Goal: Task Accomplishment & Management: Manage account settings

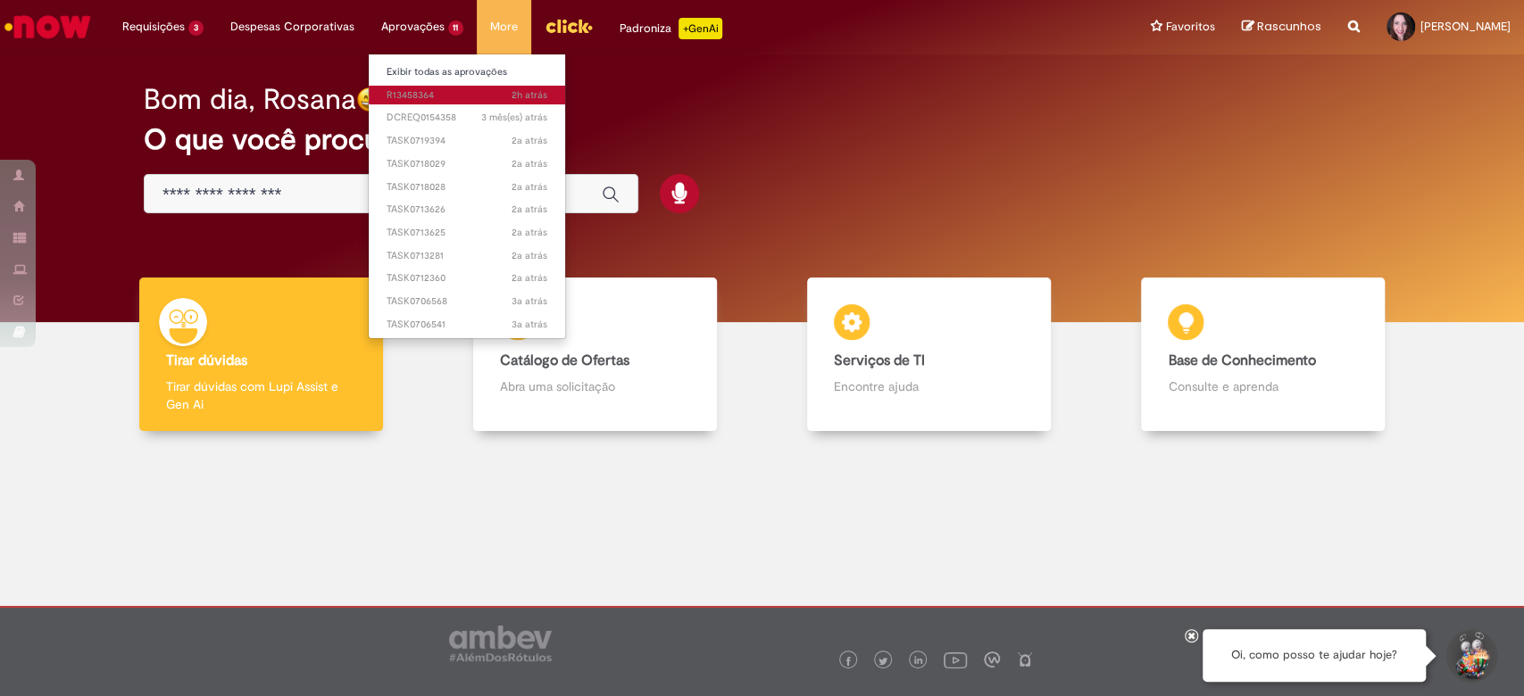
click at [419, 96] on span "2h atrás 2 horas atrás R13458364" at bounding box center [468, 95] width 162 height 14
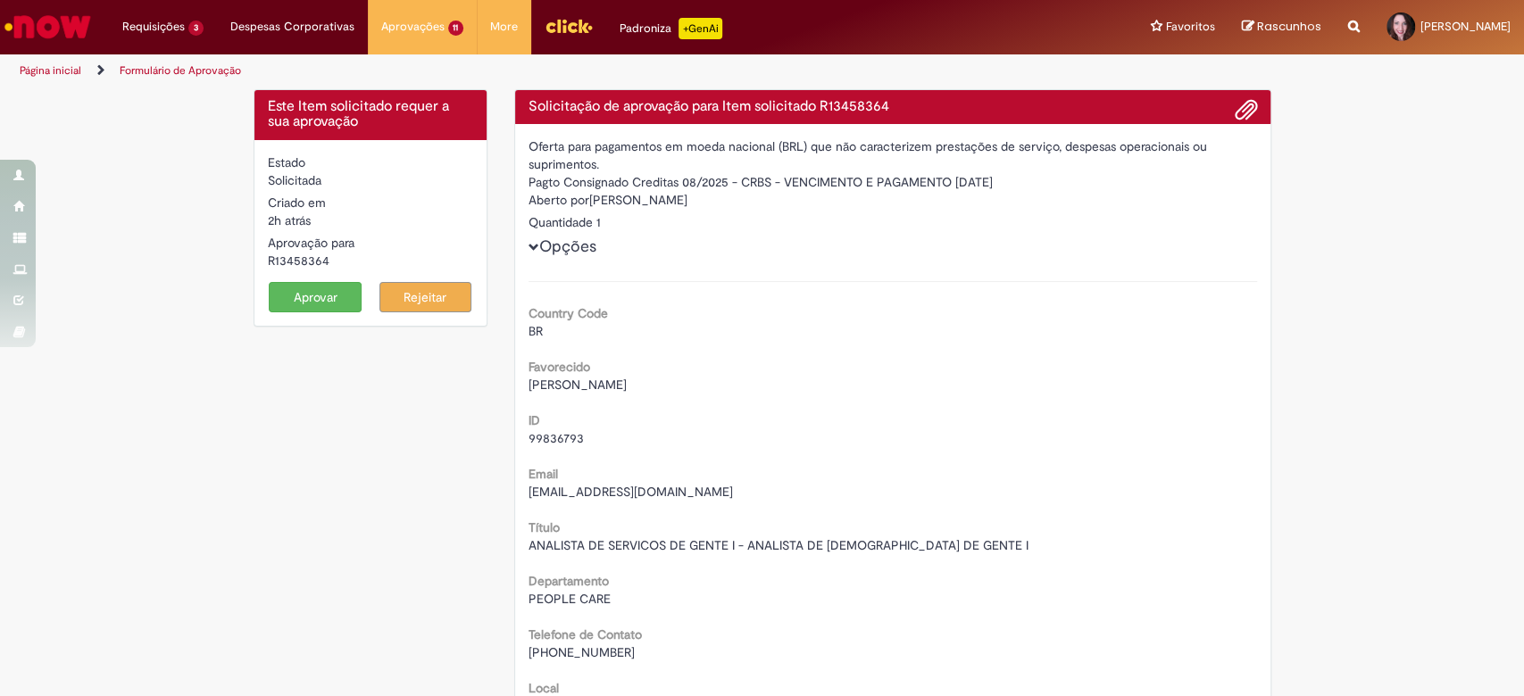
click at [319, 295] on button "Aprovar" at bounding box center [315, 297] width 93 height 30
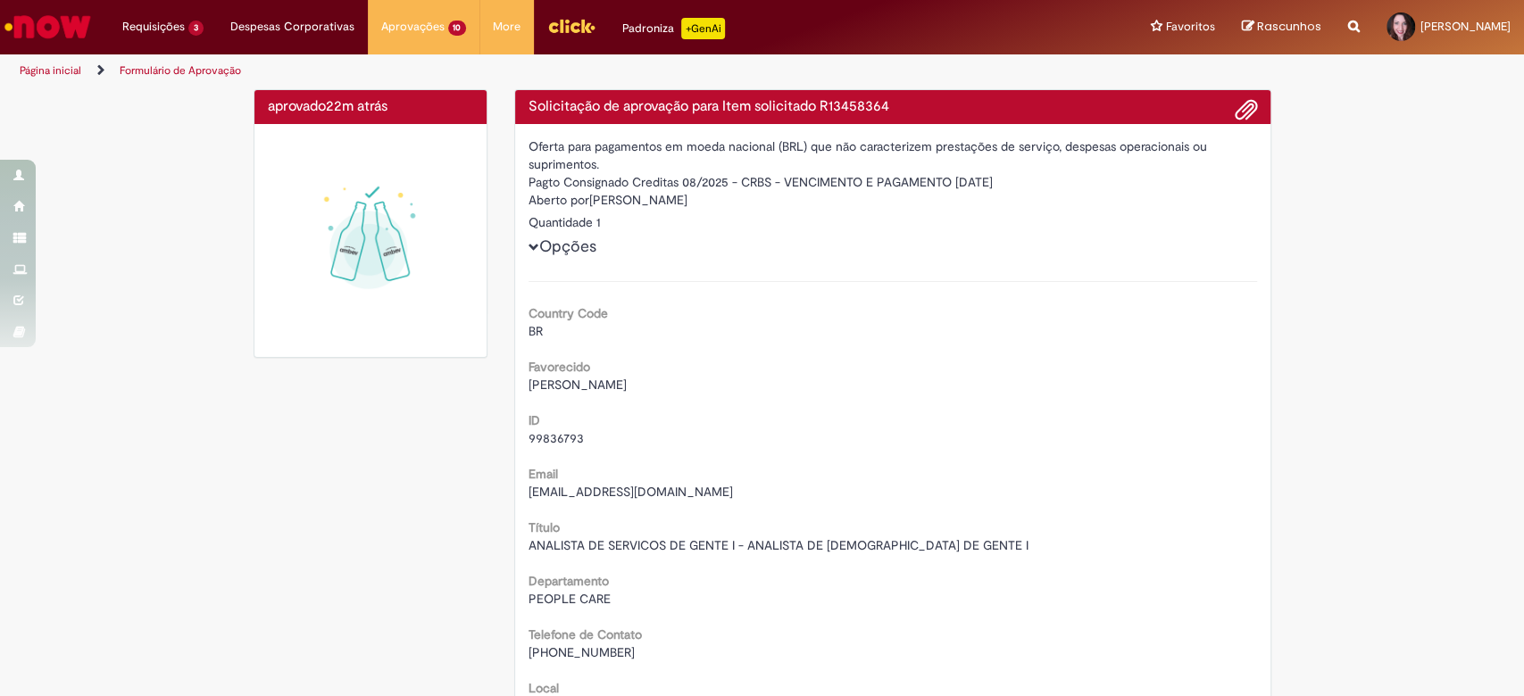
click at [62, 28] on img "Ir para a Homepage" at bounding box center [48, 27] width 92 height 36
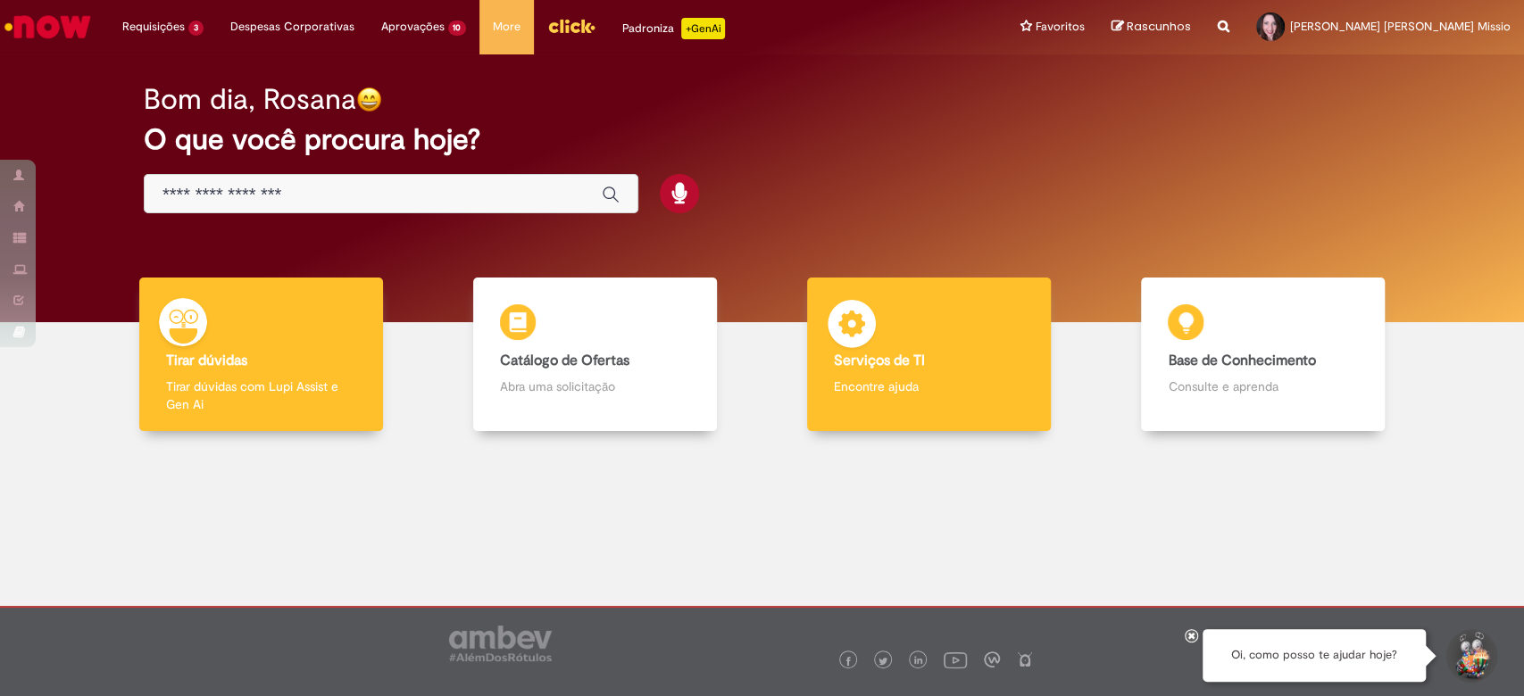
click at [859, 375] on div "Serviços de TI Serviços de TI Encontre ajuda" at bounding box center [929, 355] width 244 height 154
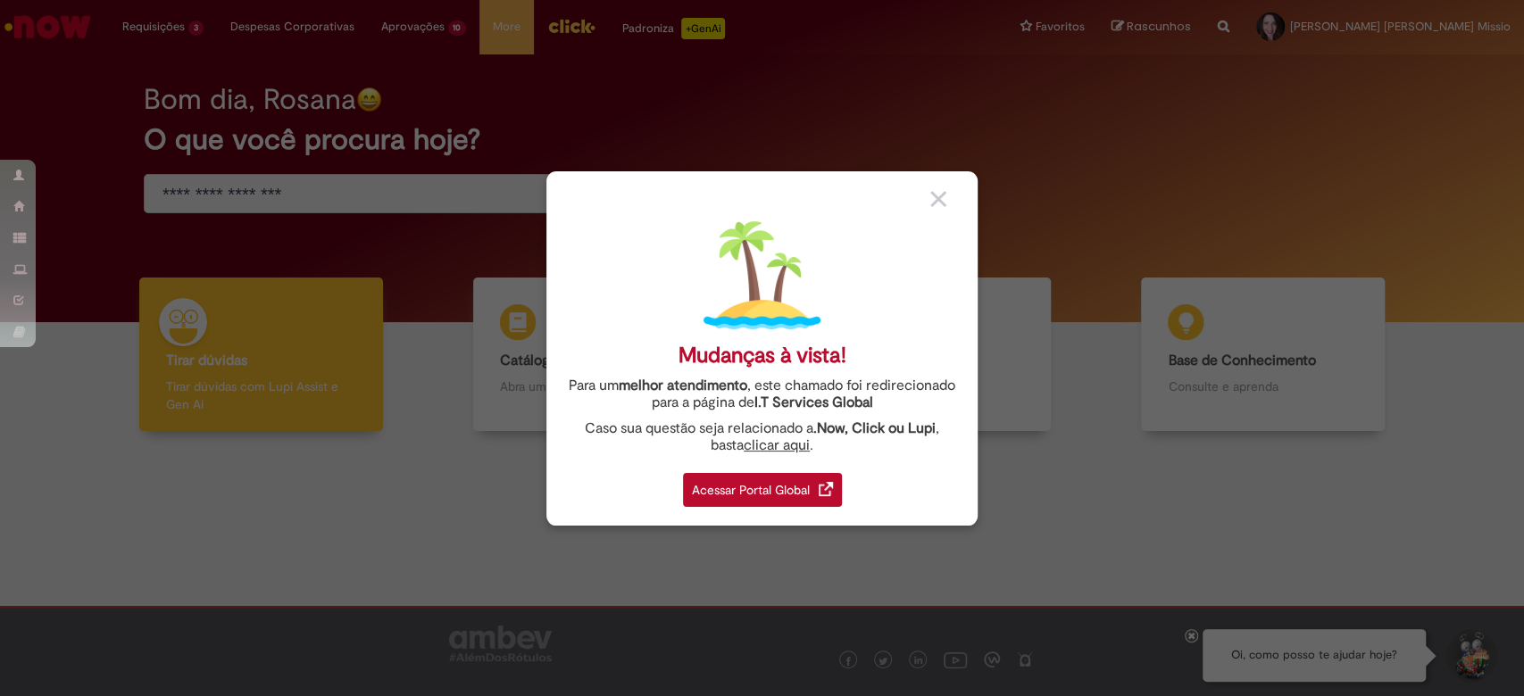
click at [731, 489] on div "Acessar Portal Global" at bounding box center [762, 490] width 159 height 34
